Goal: Find specific page/section: Find specific page/section

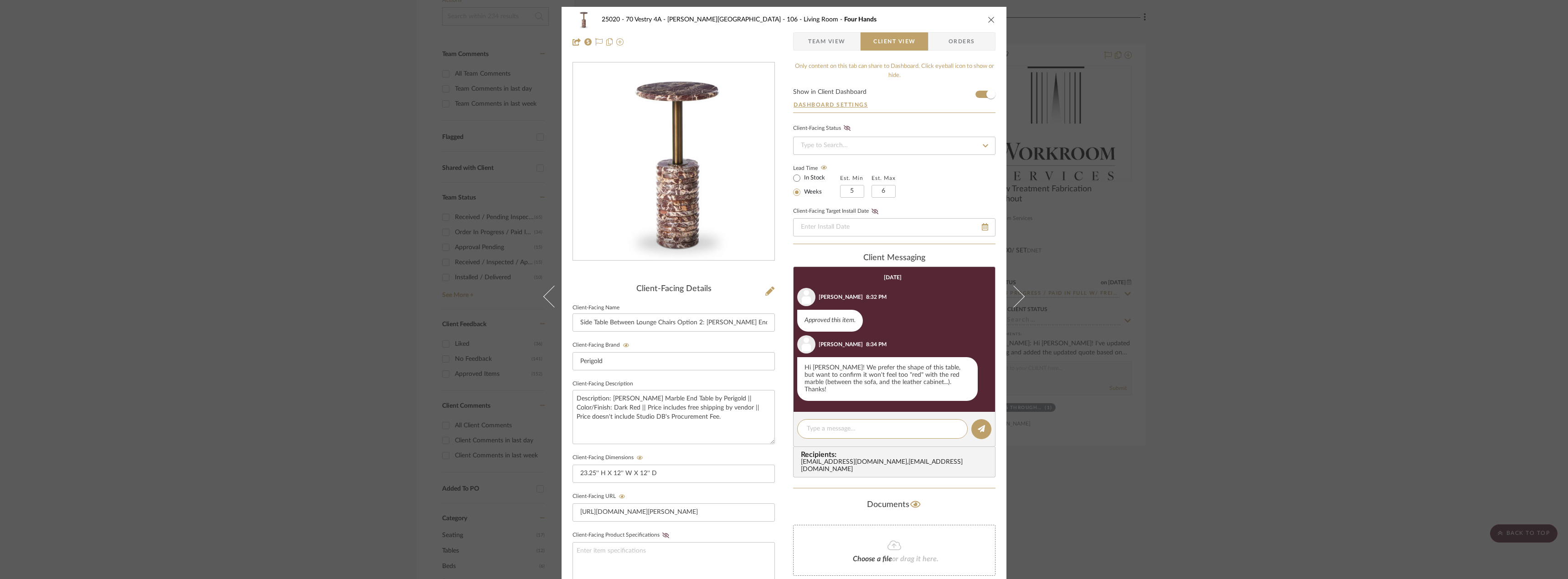
click at [1290, 298] on div "25020 - 70 Vestry 4A - Grant-Stanleigh 106 - Living Room Four Hands Team View C…" at bounding box center [784, 290] width 1568 height 579
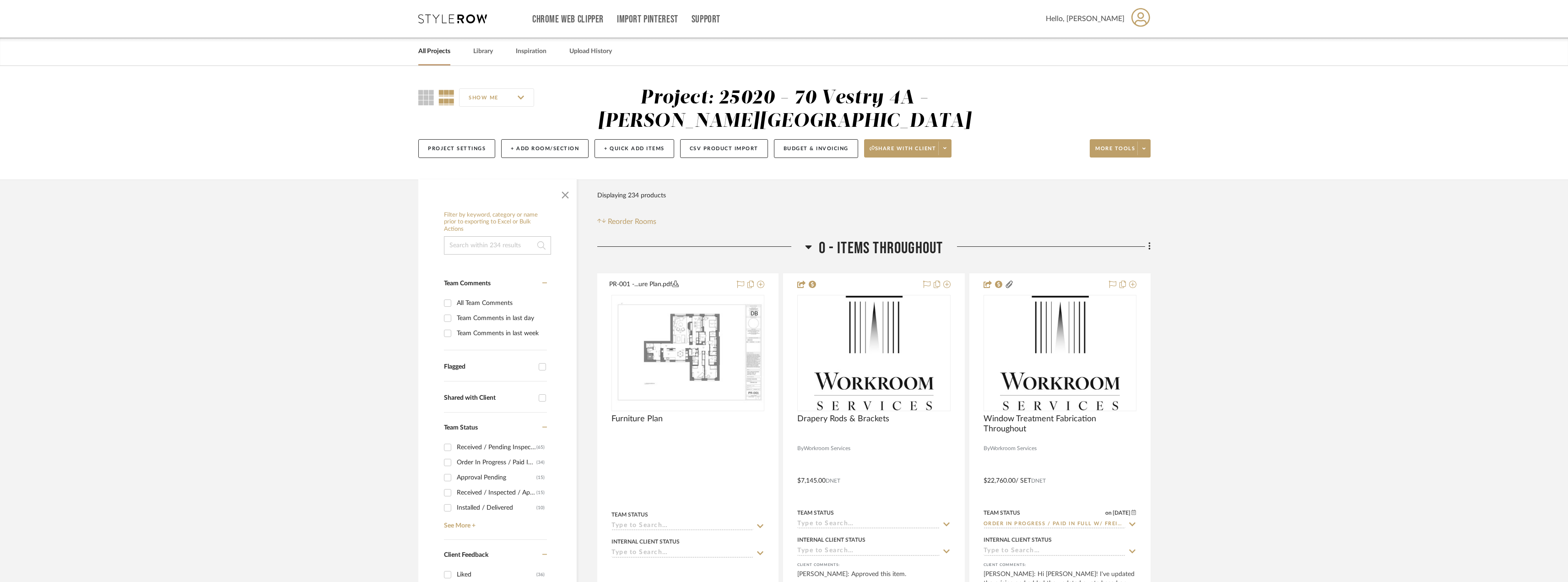
click at [475, 240] on input at bounding box center [497, 245] width 107 height 18
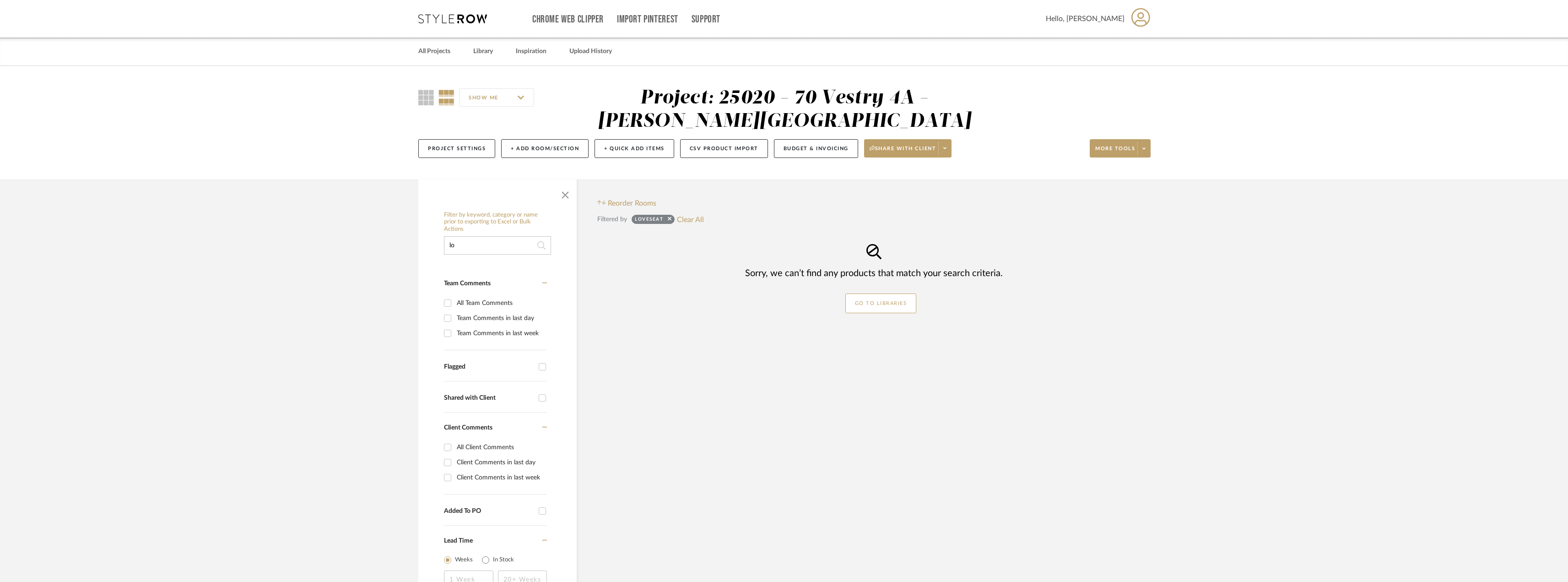
type input "l"
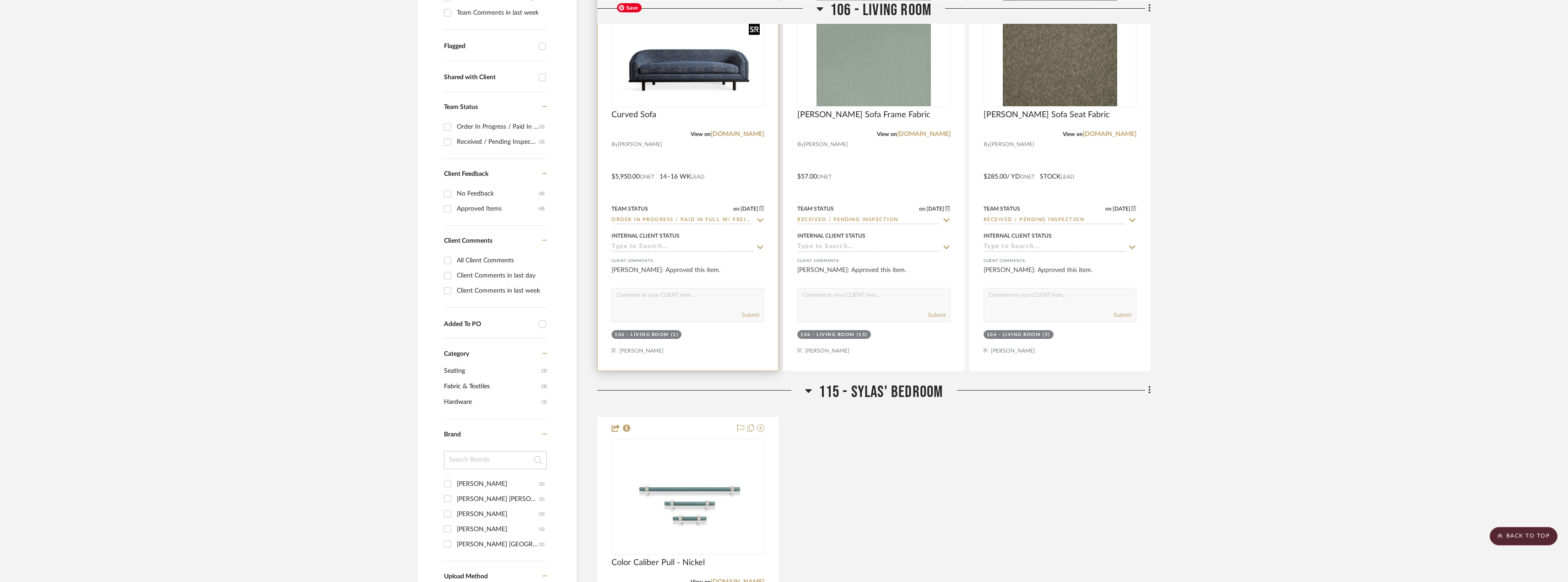
type input "nick"
click at [698, 88] on img "0" at bounding box center [687, 49] width 151 height 100
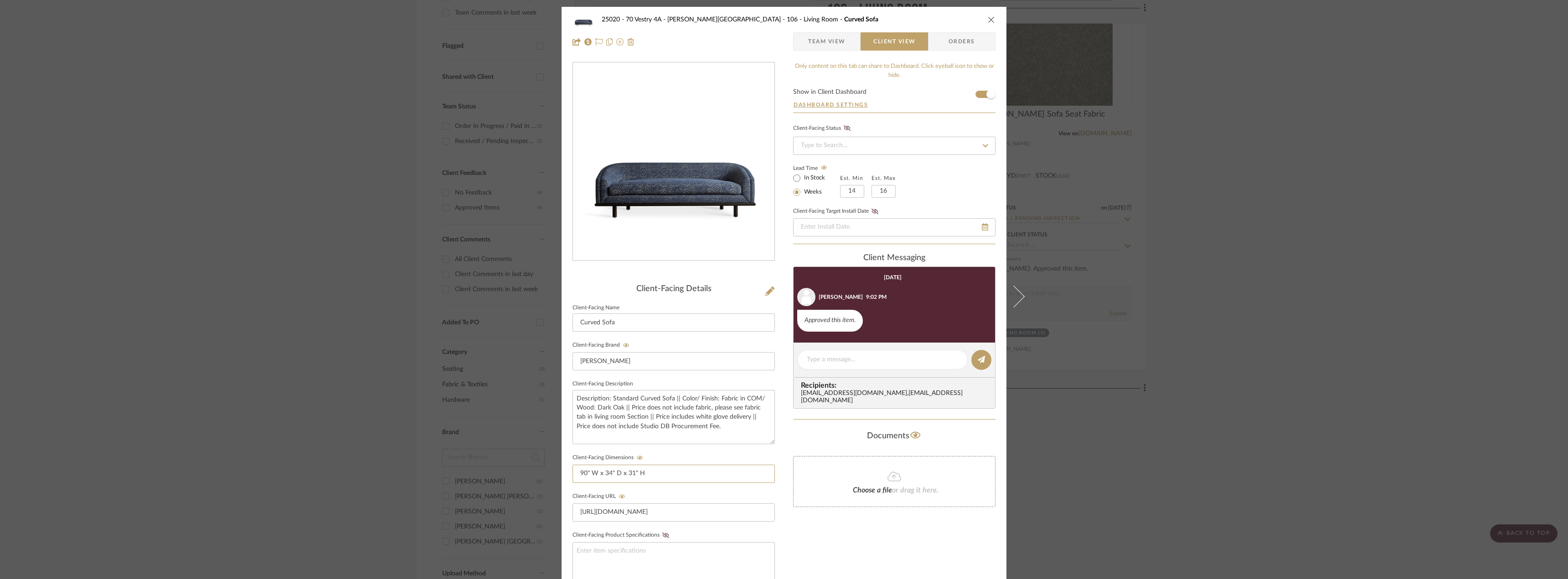
drag, startPoint x: 655, startPoint y: 468, endPoint x: 541, endPoint y: 468, distance: 114.0
click at [541, 468] on mat-dialog-content "25020 - 70 Vestry 4A - Grant-Stanleigh 106 - Living Room Curved Sofa Team View …" at bounding box center [784, 386] width 496 height 758
click at [372, 196] on div "25020 - 70 Vestry 4A - Grant-Stanleigh 106 - Living Room Curved Sofa Team View …" at bounding box center [784, 290] width 1568 height 579
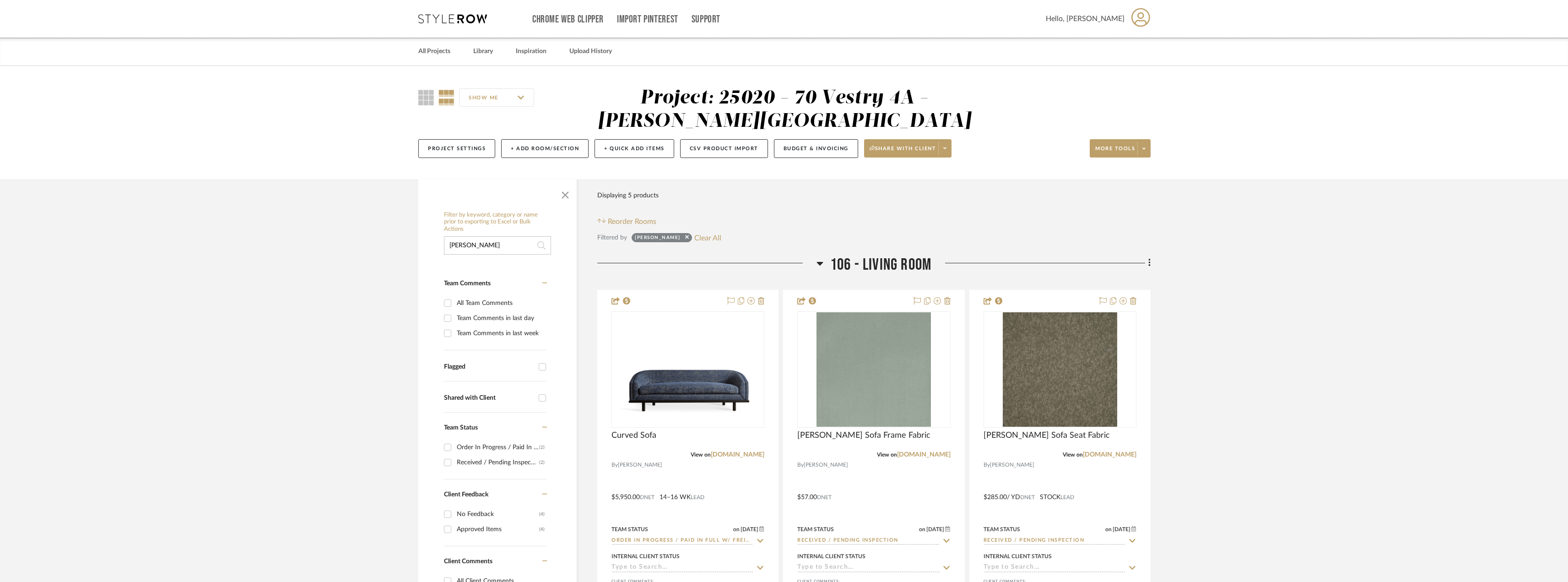
click at [484, 247] on input "nick" at bounding box center [497, 245] width 107 height 18
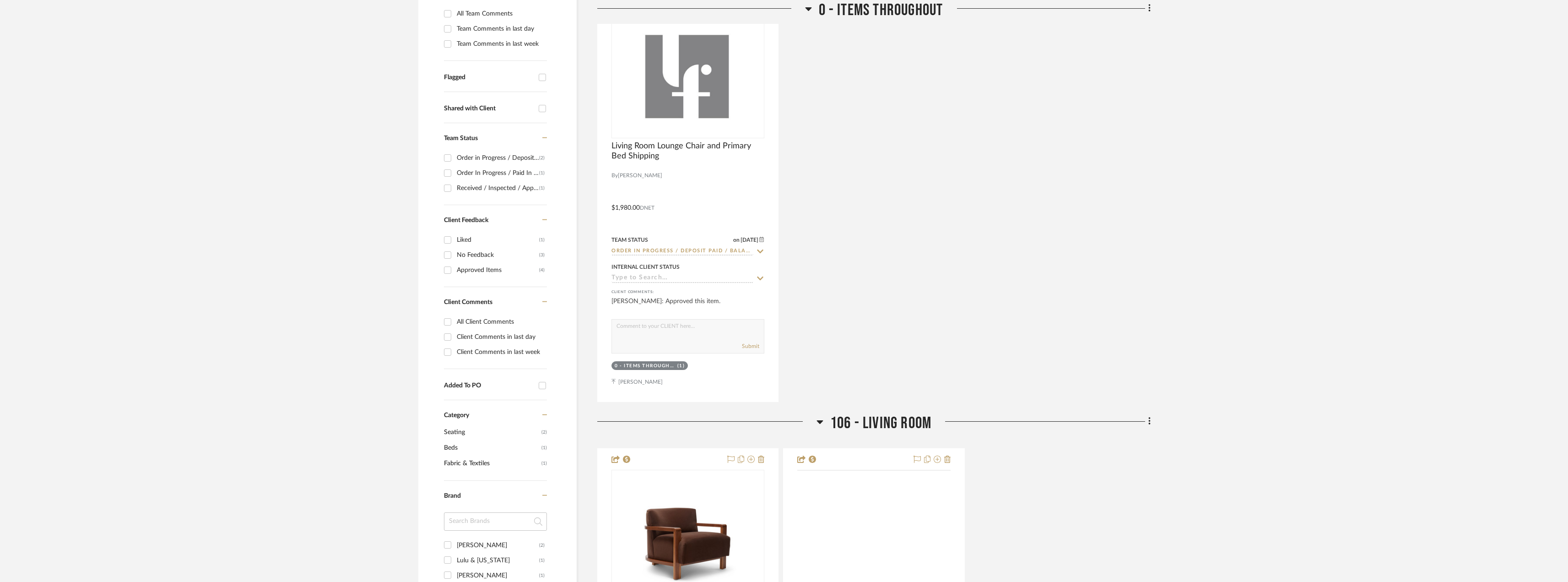
scroll to position [504, 0]
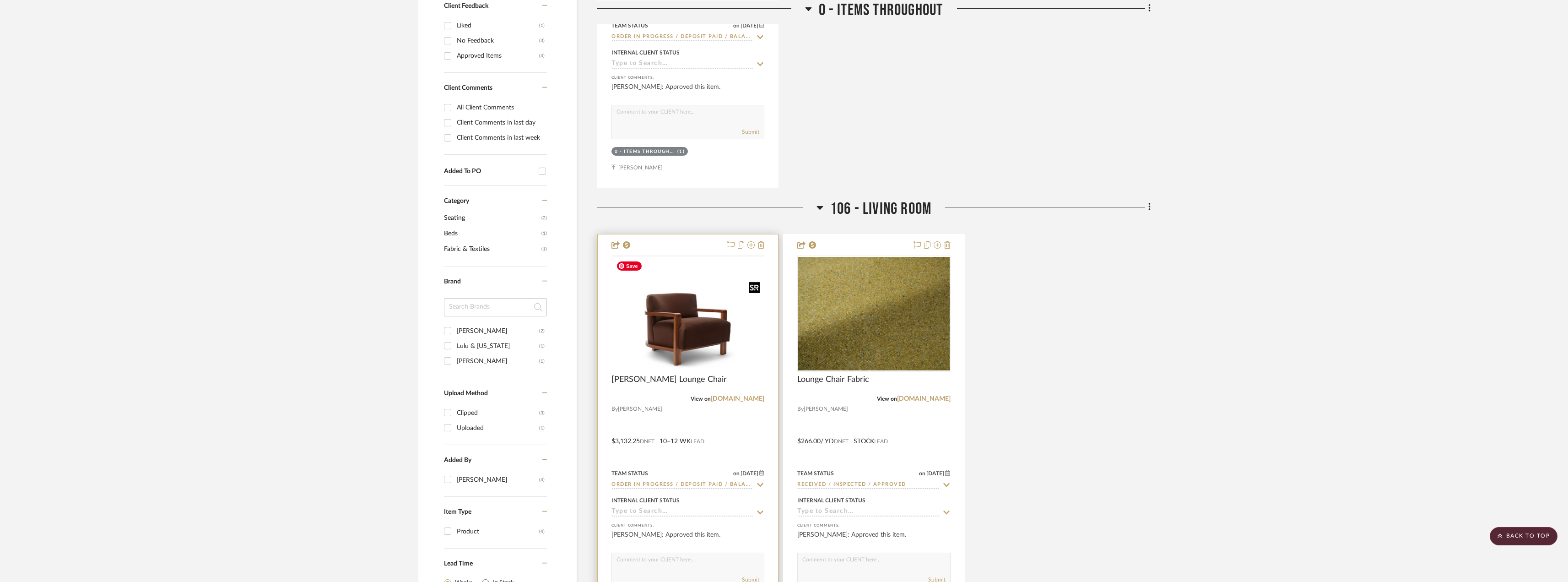
type input "lounge"
click at [0, 0] on img at bounding box center [0, 0] width 0 height 0
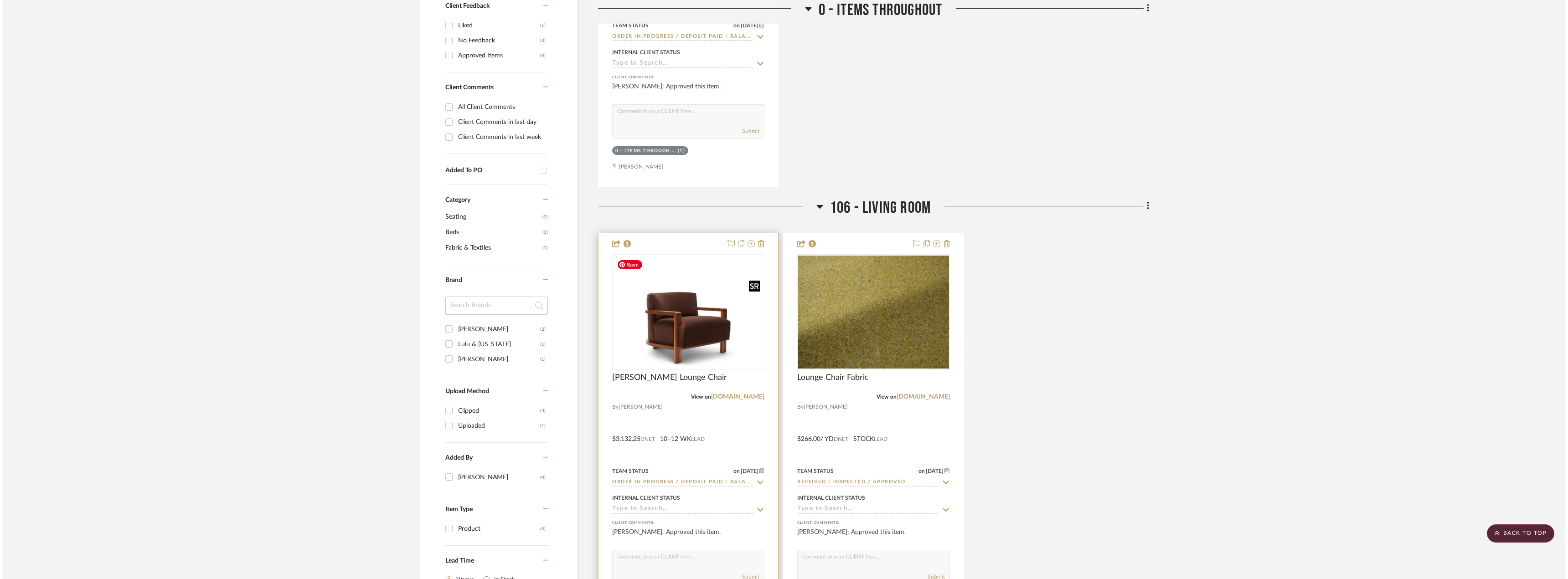
scroll to position [0, 0]
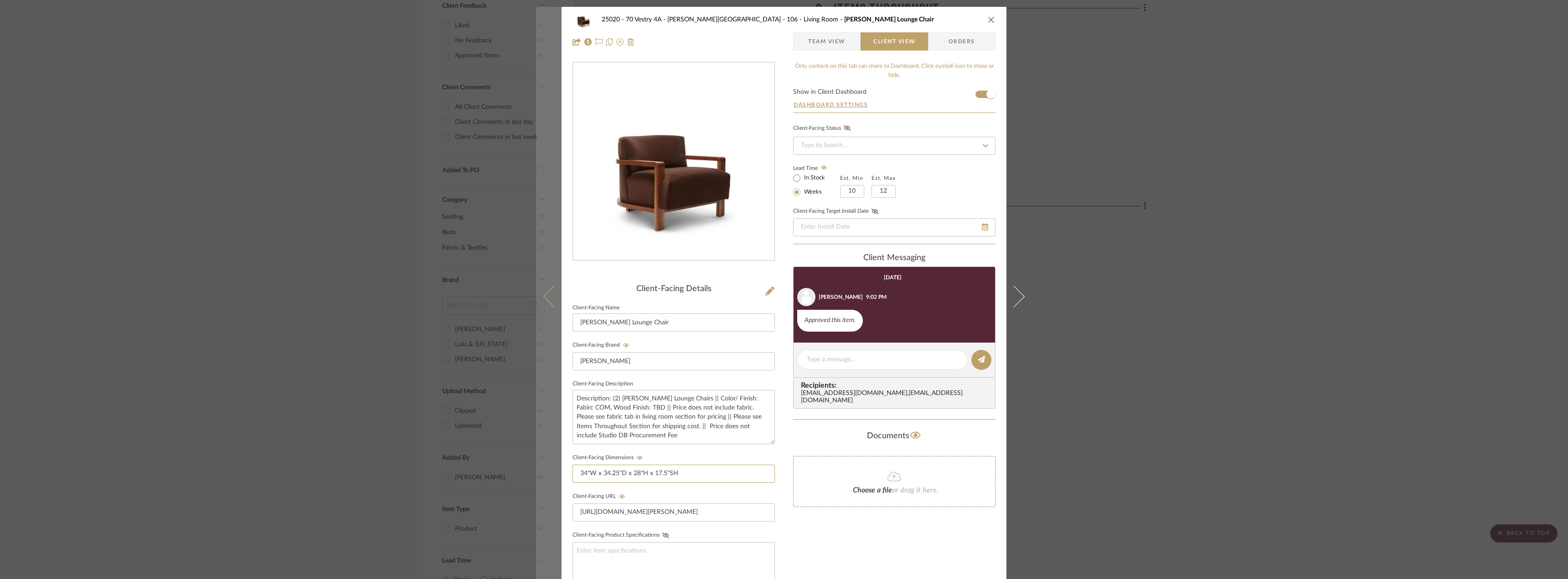
drag, startPoint x: 681, startPoint y: 473, endPoint x: 545, endPoint y: 460, distance: 136.6
click at [545, 460] on mat-dialog-content "25020 - 70 Vestry 4A - Grant-Stanleigh 106 - Living Room Carrillo Lounge Chair …" at bounding box center [784, 386] width 496 height 758
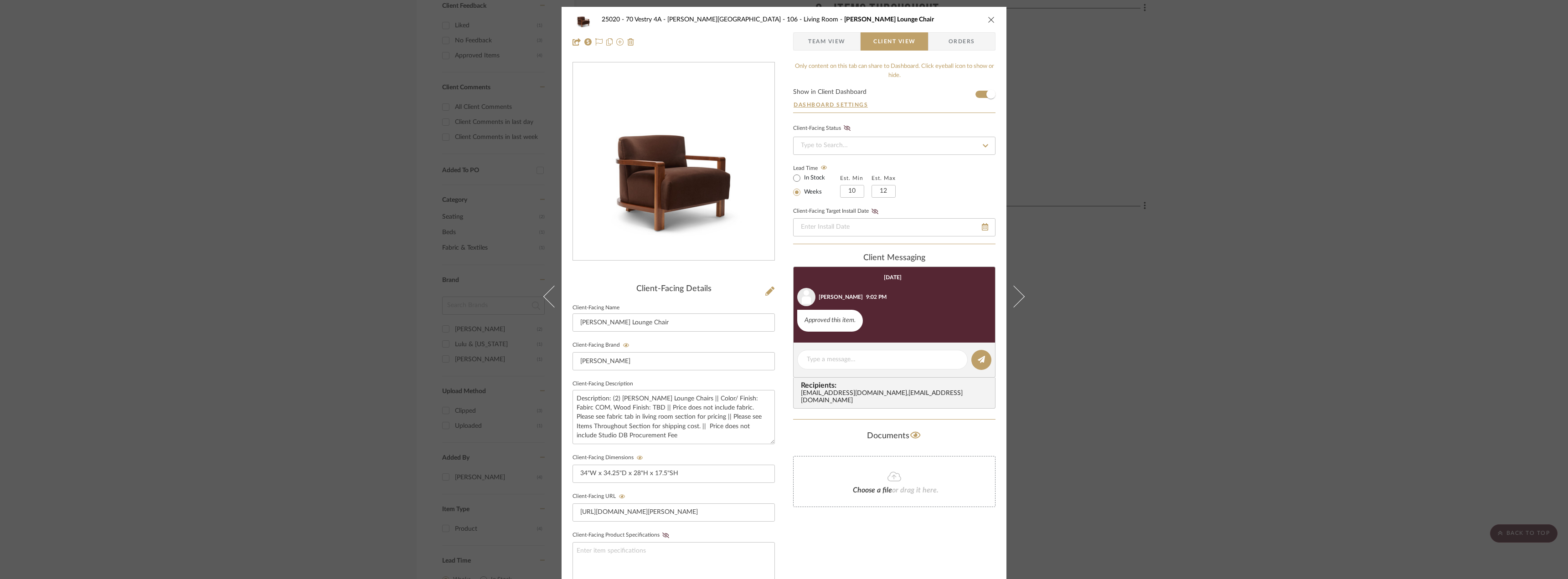
click at [1259, 246] on div "25020 - 70 Vestry 4A - Grant-Stanleigh 106 - Living Room Carrillo Lounge Chair …" at bounding box center [784, 290] width 1568 height 579
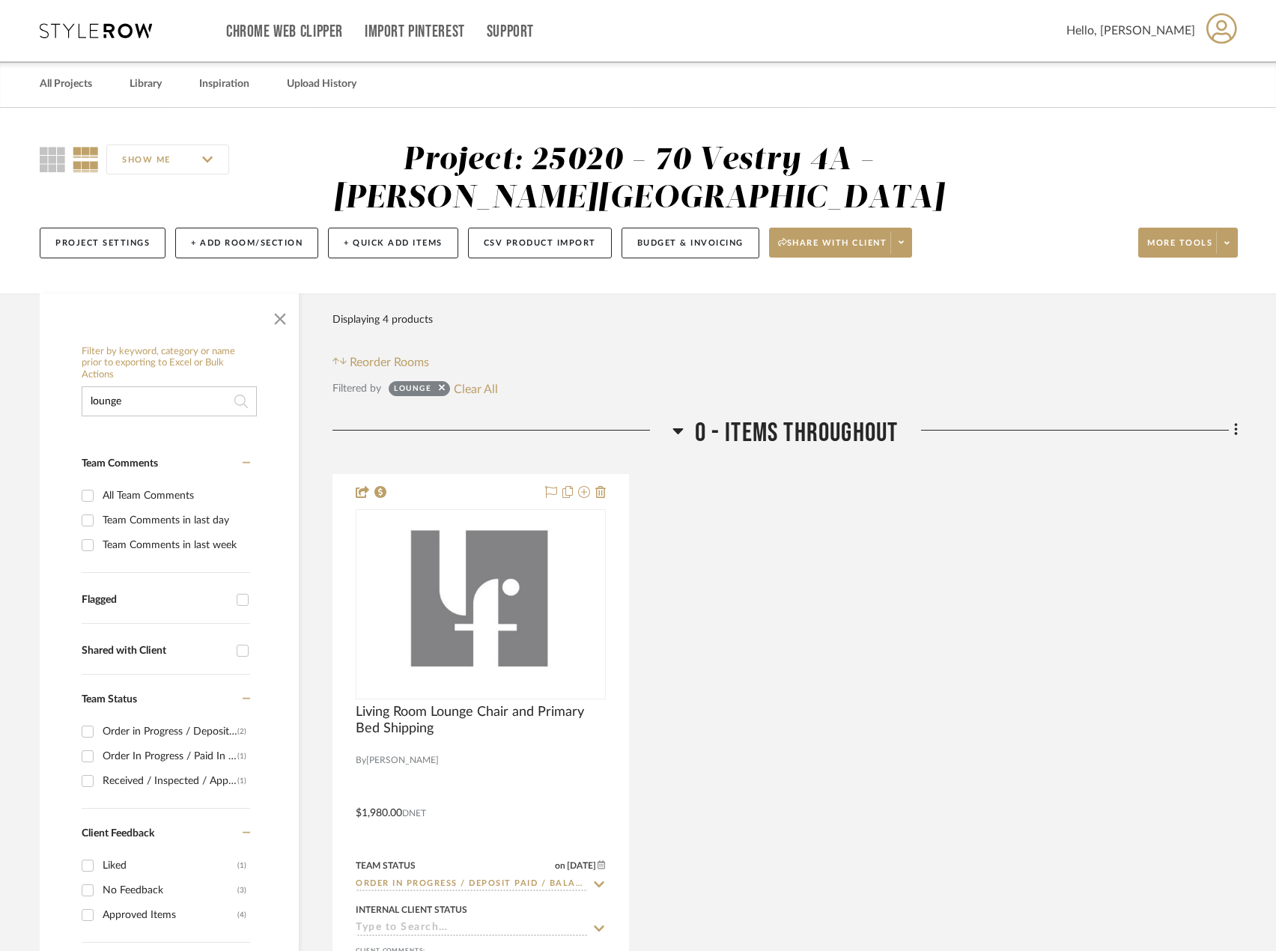
drag, startPoint x: 444, startPoint y: 389, endPoint x: 396, endPoint y: 395, distance: 48.4
click at [444, 389] on icon at bounding box center [442, 388] width 6 height 6
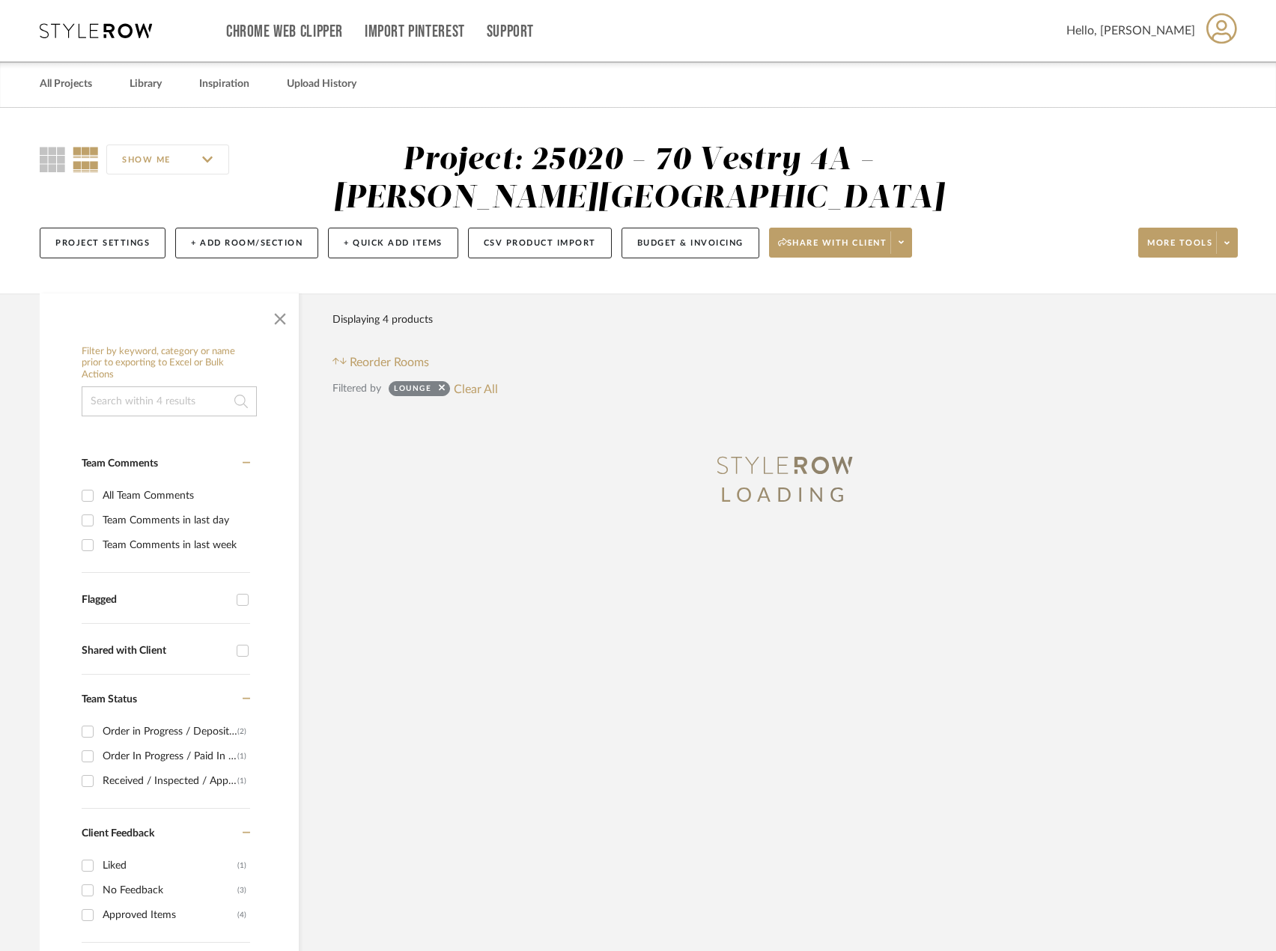
click at [255, 408] on input at bounding box center [169, 401] width 175 height 30
click at [171, 406] on input at bounding box center [169, 401] width 175 height 30
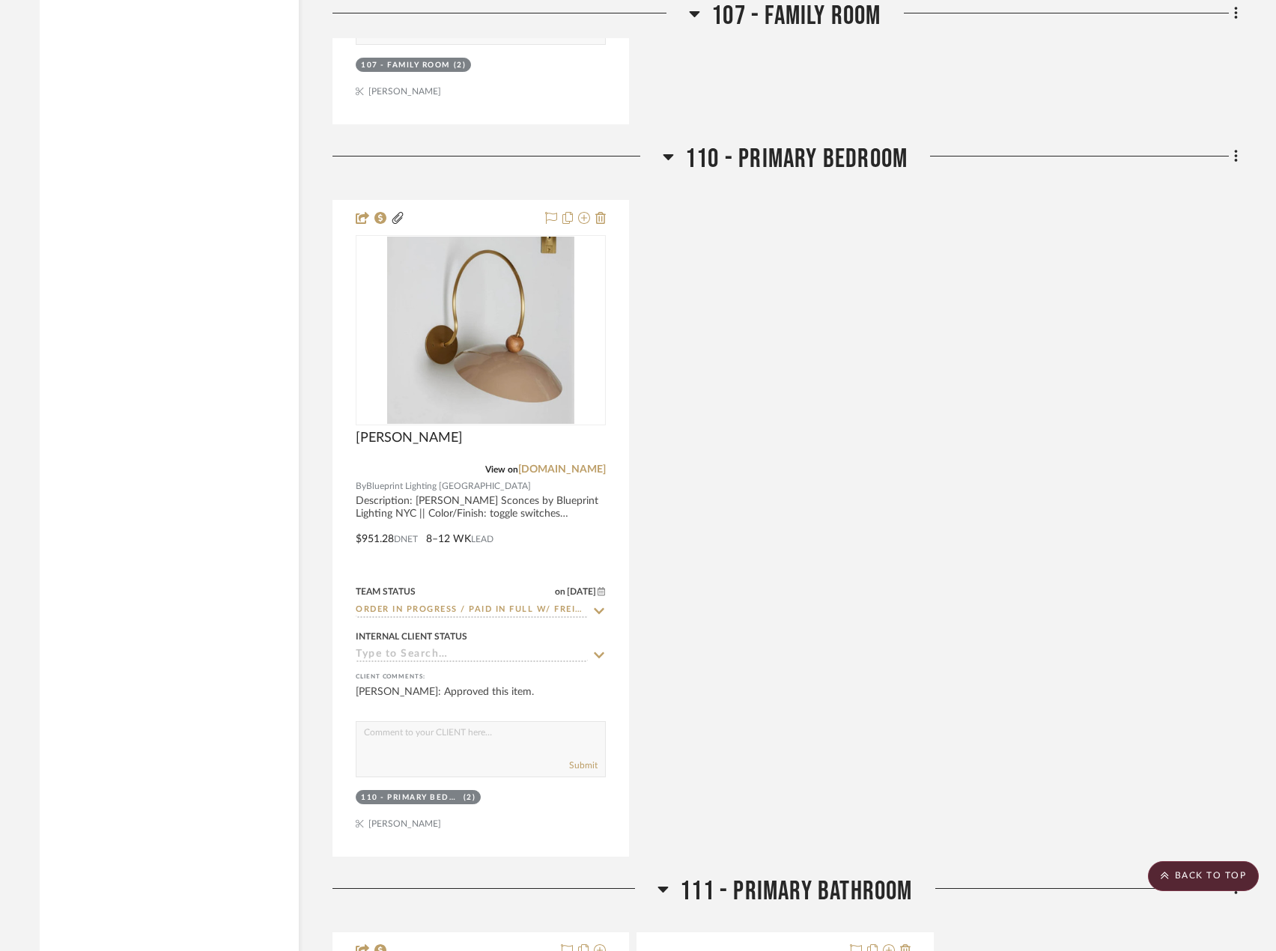
scroll to position [3070, 0]
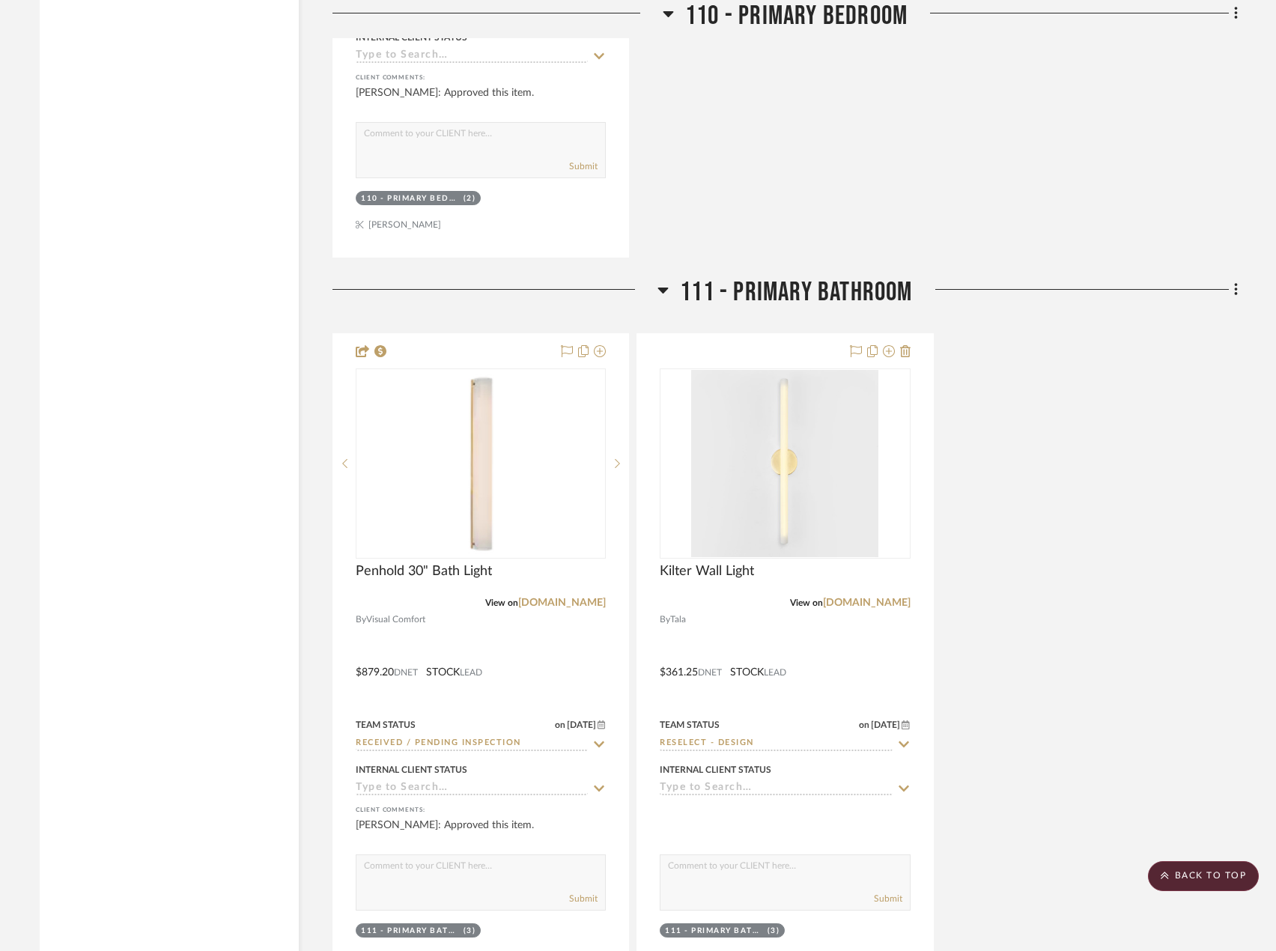
type input "sconce"
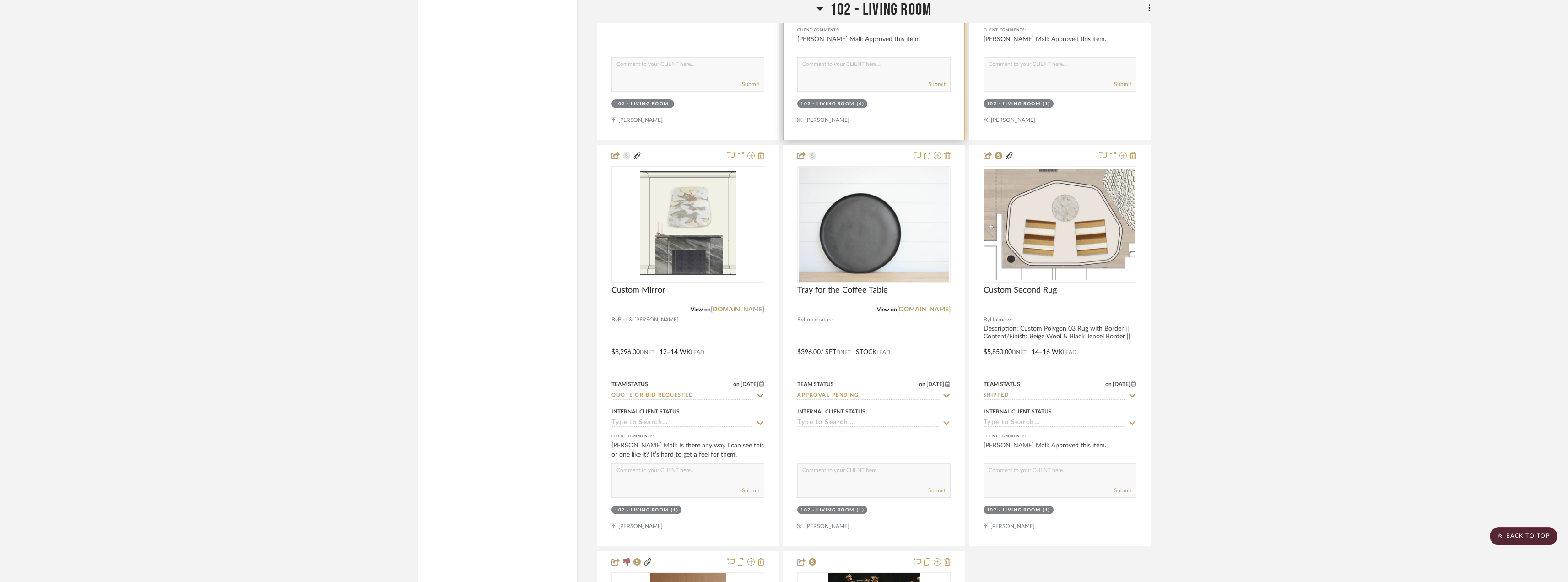
scroll to position [3205, 0]
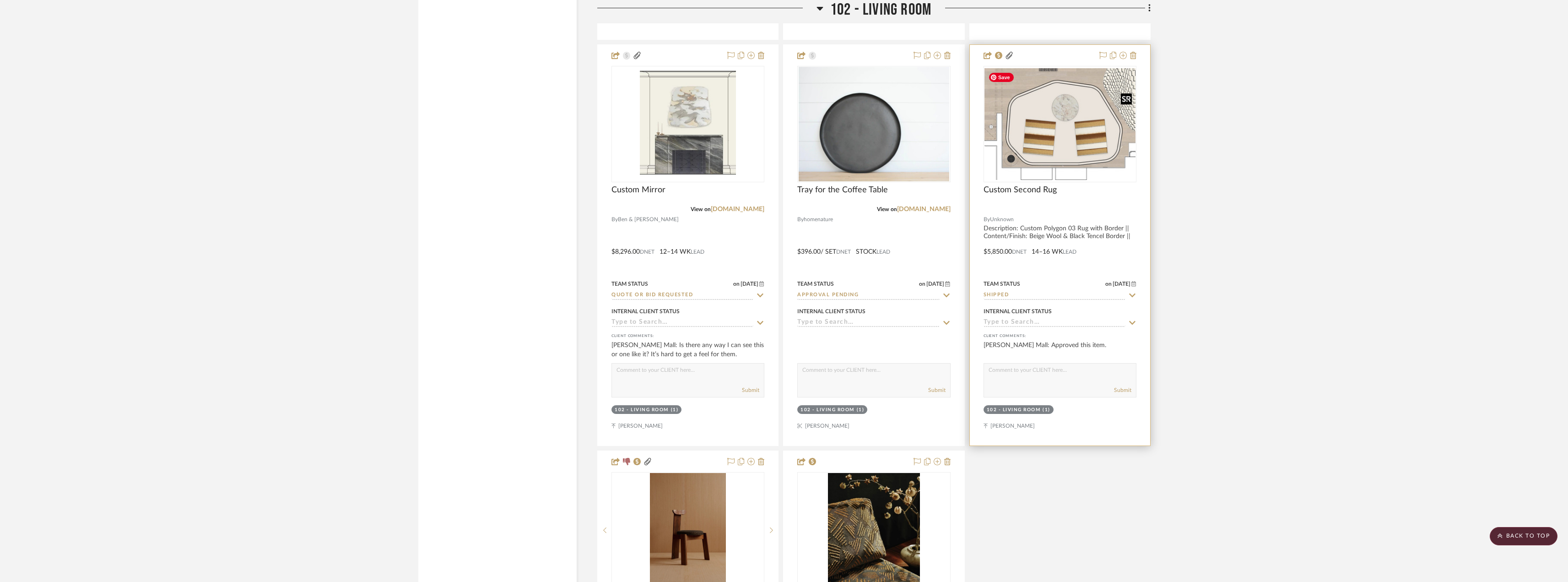
click at [0, 0] on img at bounding box center [0, 0] width 0 height 0
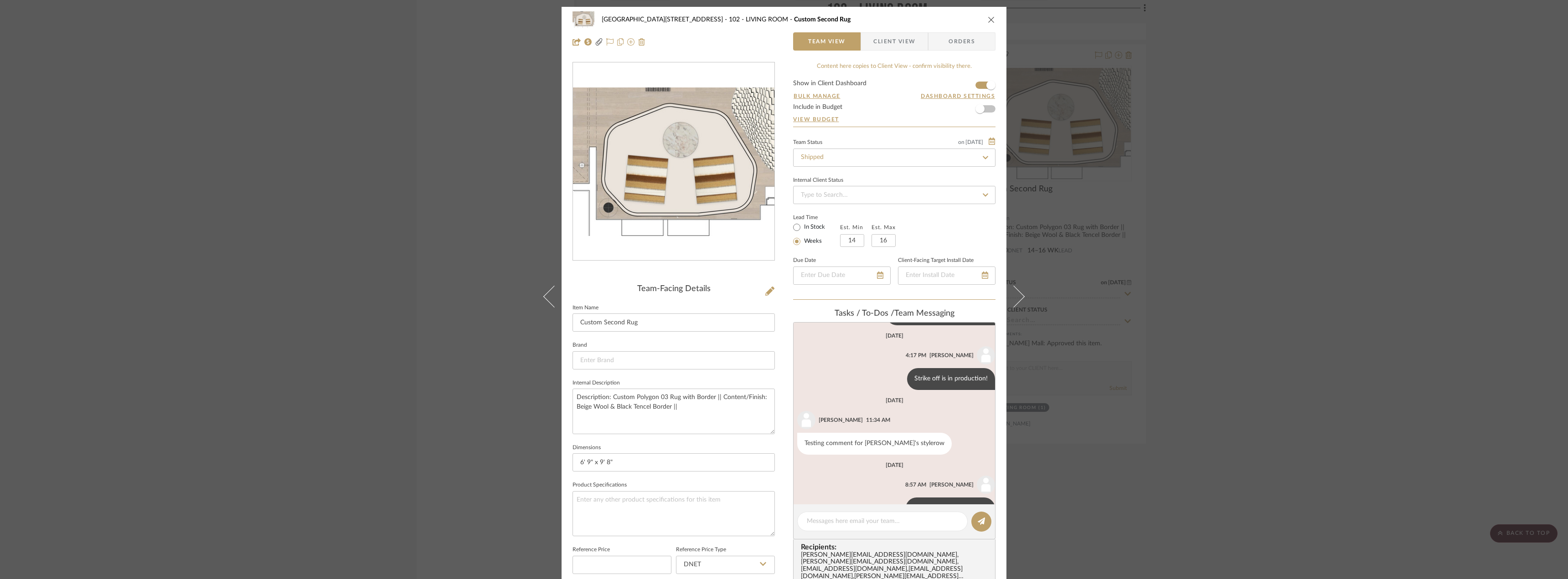
scroll to position [390, 0]
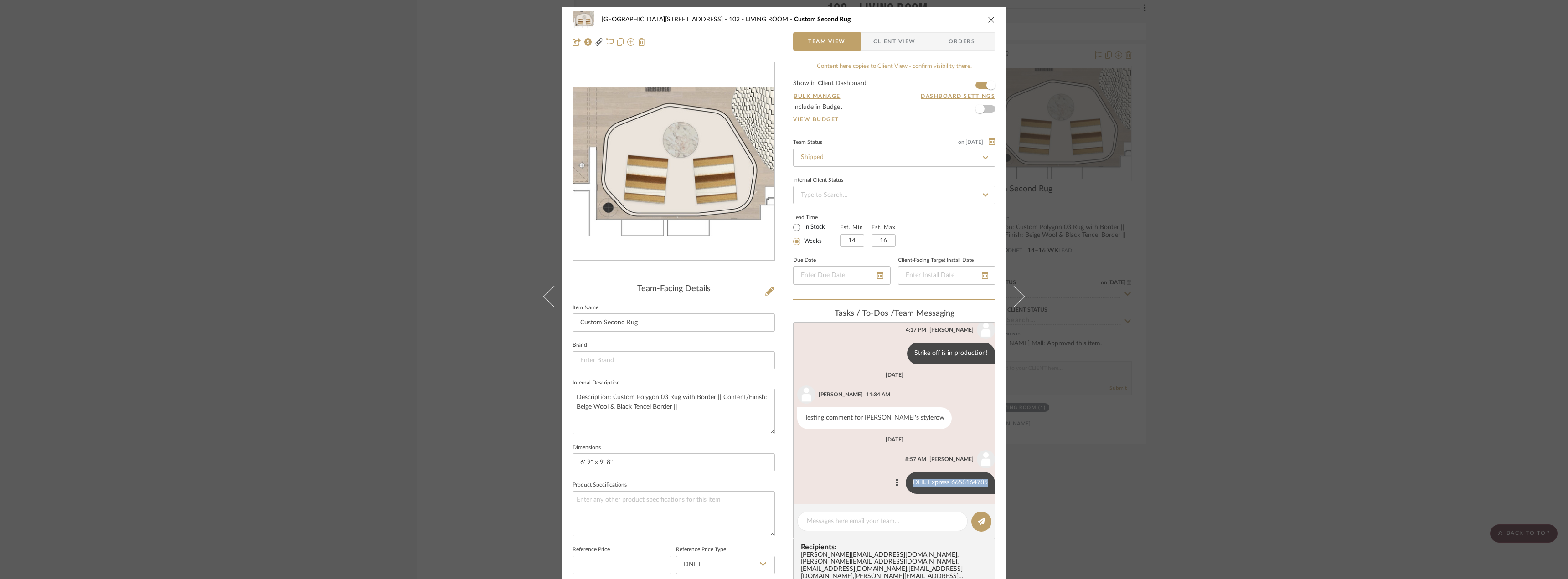
drag, startPoint x: 905, startPoint y: 481, endPoint x: 983, endPoint y: 484, distance: 78.1
click at [983, 484] on div "DHL Express 6658164785" at bounding box center [950, 483] width 89 height 22
copy div "DHL Express 6658164785"
drag, startPoint x: 1166, startPoint y: 244, endPoint x: 929, endPoint y: 195, distance: 242.0
click at [1143, 240] on div "24100 - 1175 Park Avenue - Mall 102 - LIVING ROOM Custom Second Rug Team View C…" at bounding box center [784, 290] width 1568 height 579
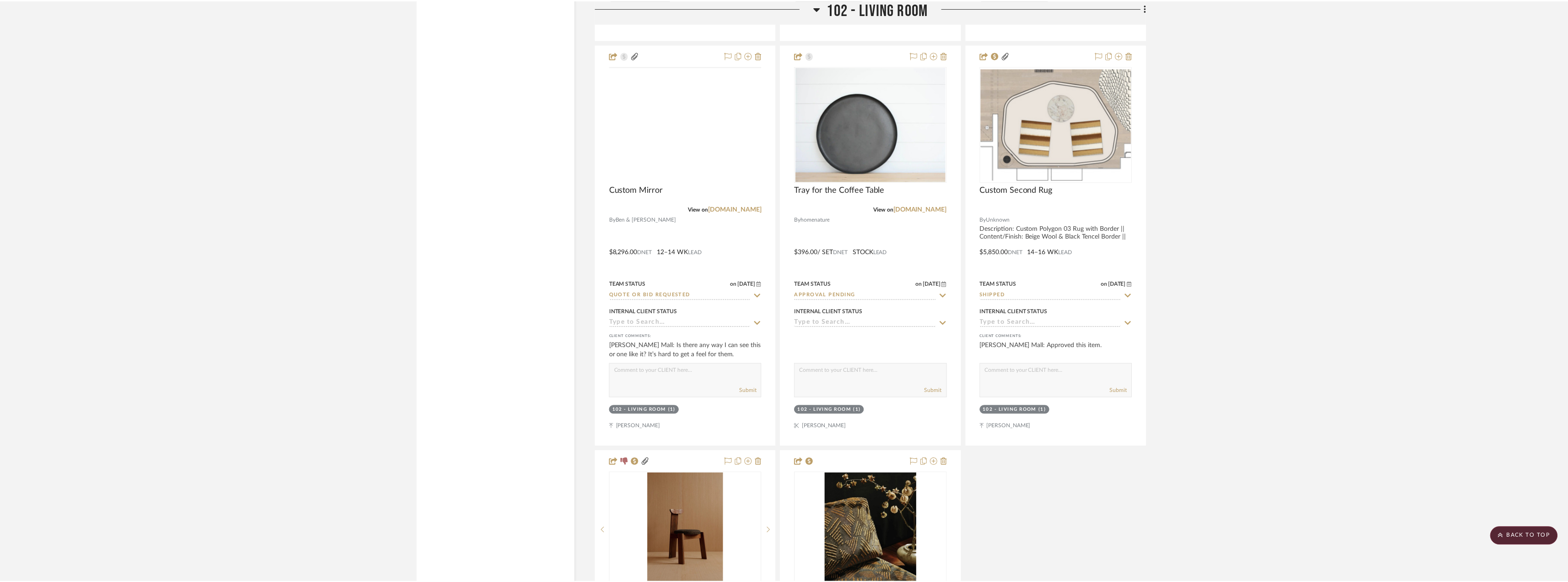
scroll to position [3205, 0]
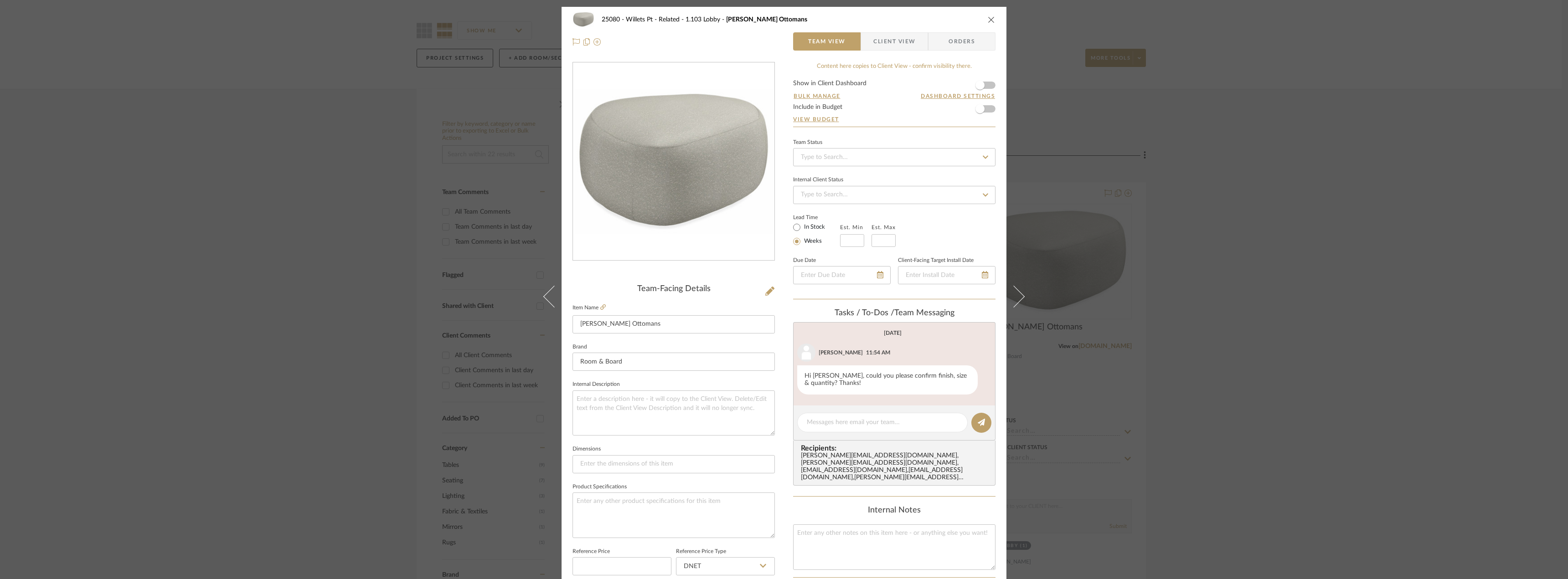
click at [1326, 327] on div "25080 - Willets Pt - Related 1.103 Lobby [PERSON_NAME] Ottomans Team View Clien…" at bounding box center [784, 290] width 1568 height 579
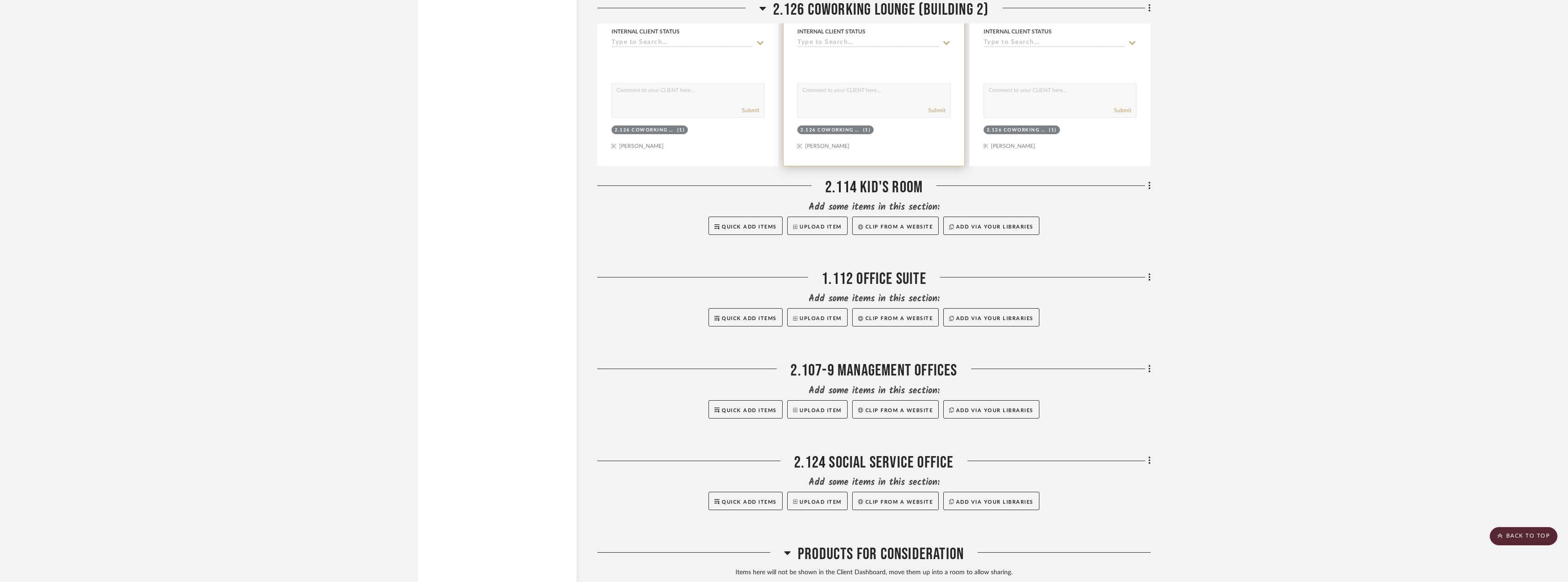
scroll to position [2768, 0]
